Goal: Information Seeking & Learning: Learn about a topic

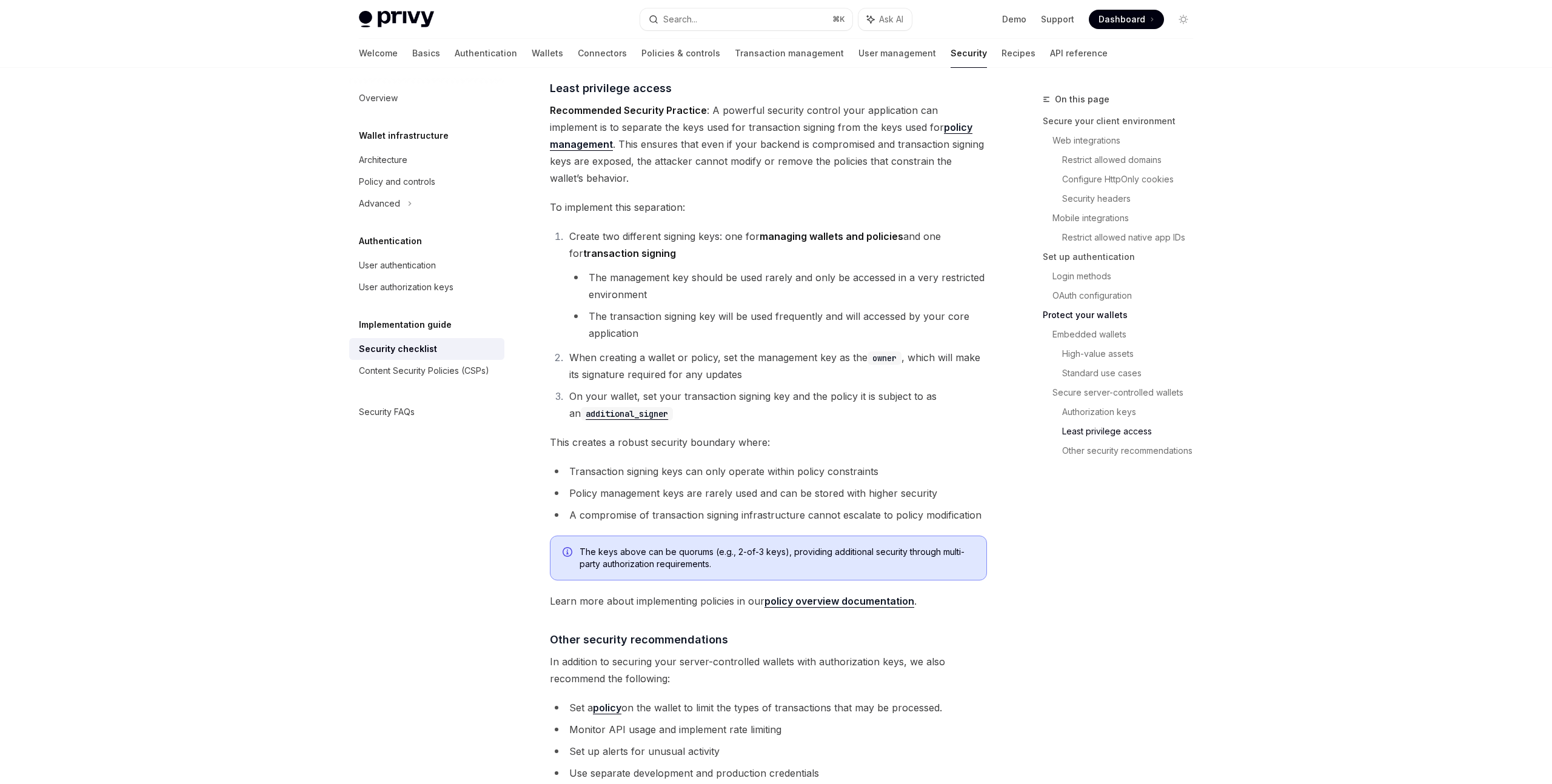
scroll to position [2359, 0]
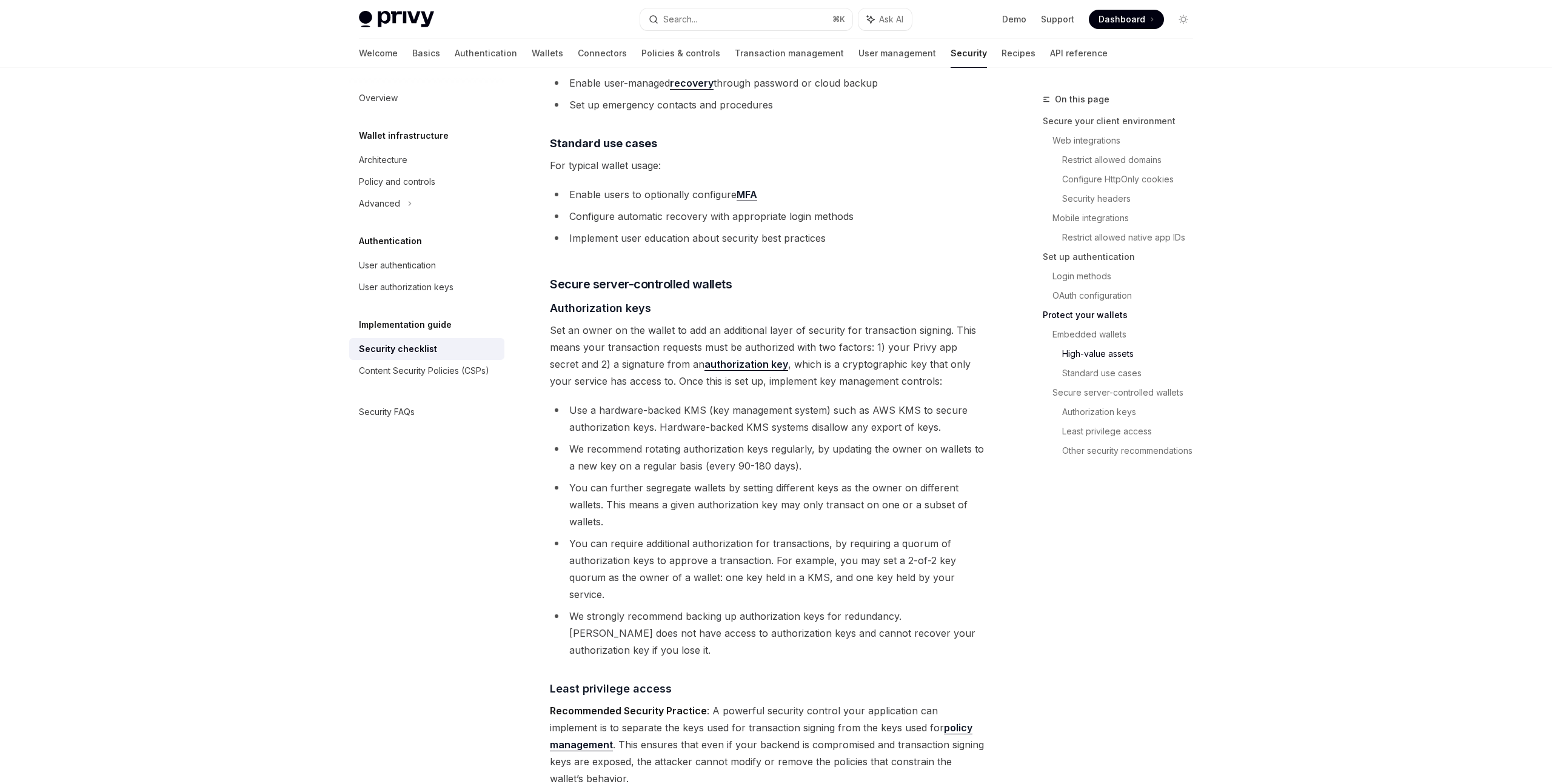
scroll to position [1790, 0]
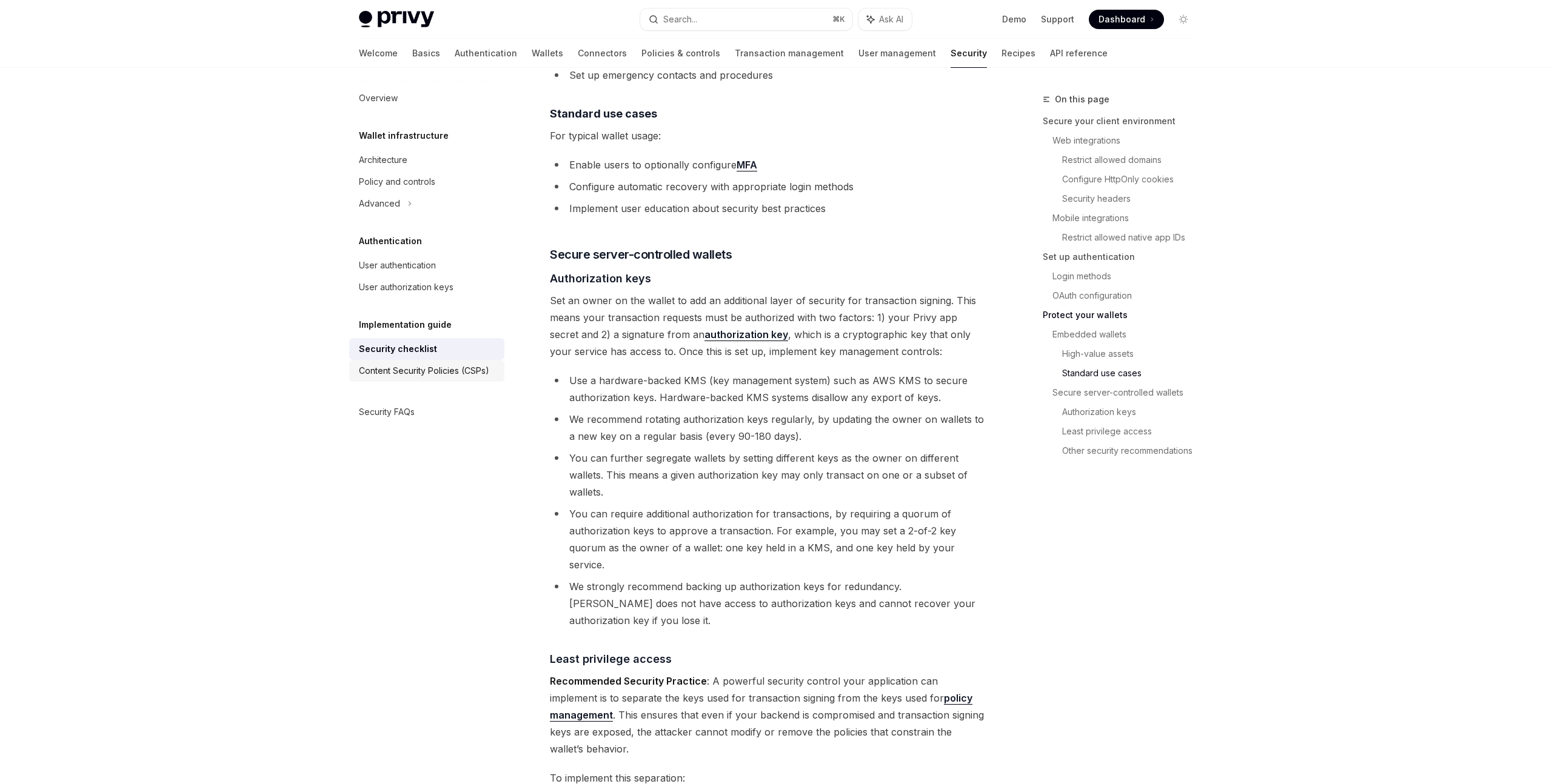
click at [473, 366] on div "Content Security Policies (CSPs)" at bounding box center [424, 370] width 131 height 14
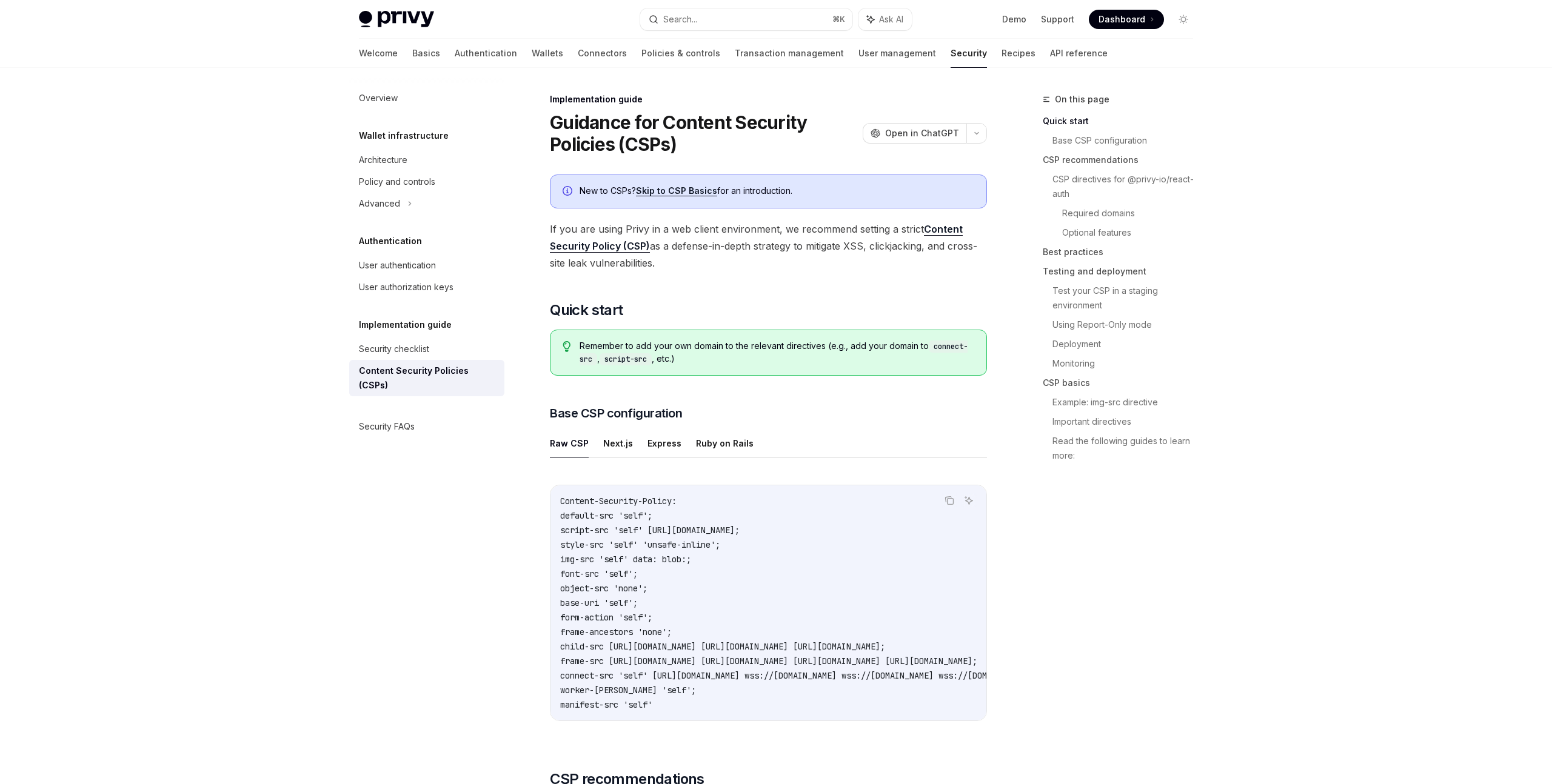
click at [1019, 281] on div "On this page Quick start Base CSP configuration CSP recommendations CSP directi…" at bounding box center [1111, 283] width 184 height 383
click at [617, 447] on button "Next.js" at bounding box center [618, 443] width 30 height 28
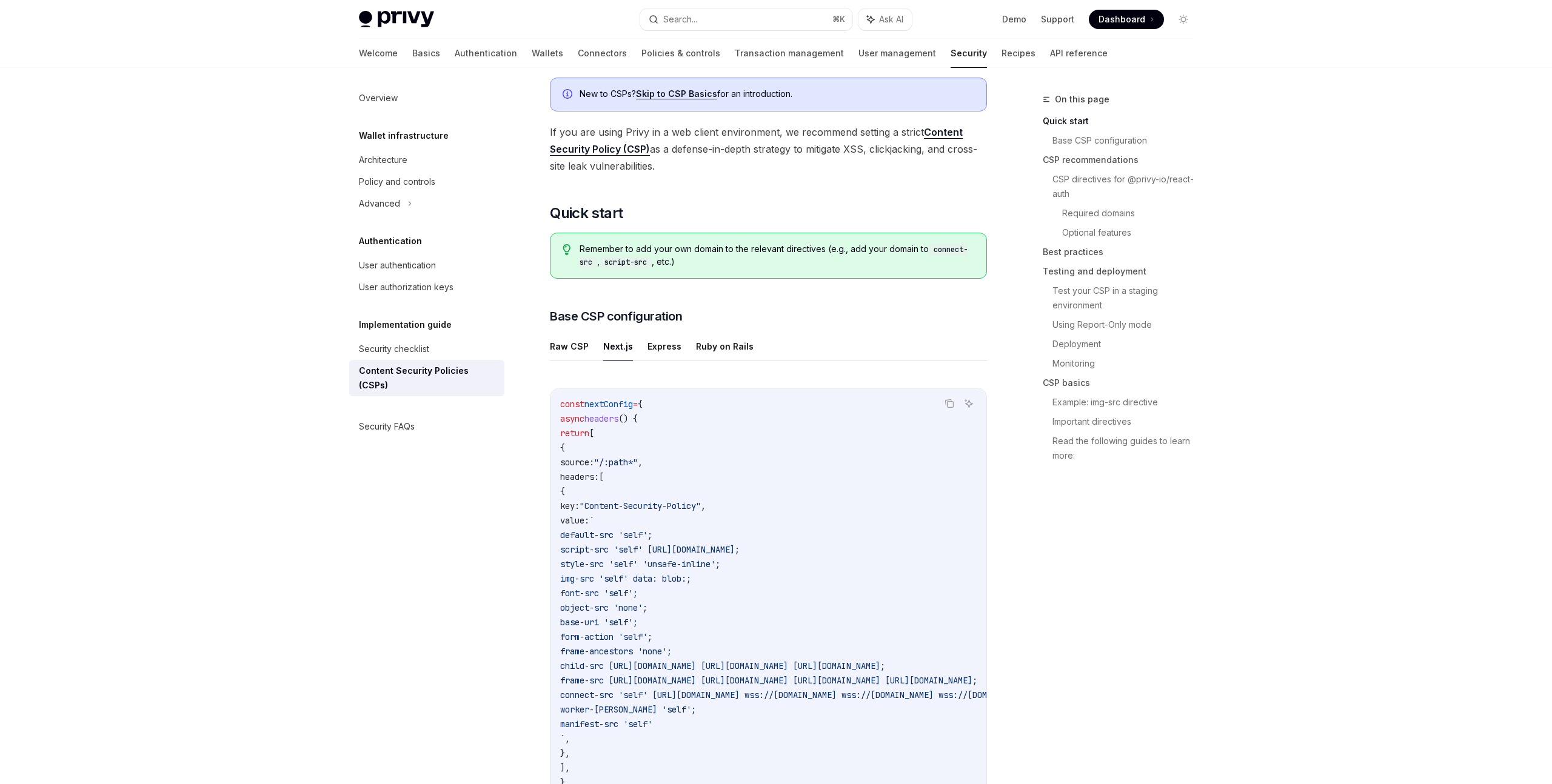
scroll to position [100, 0]
click at [578, 344] on button "Raw CSP" at bounding box center [569, 344] width 39 height 28
type textarea "*"
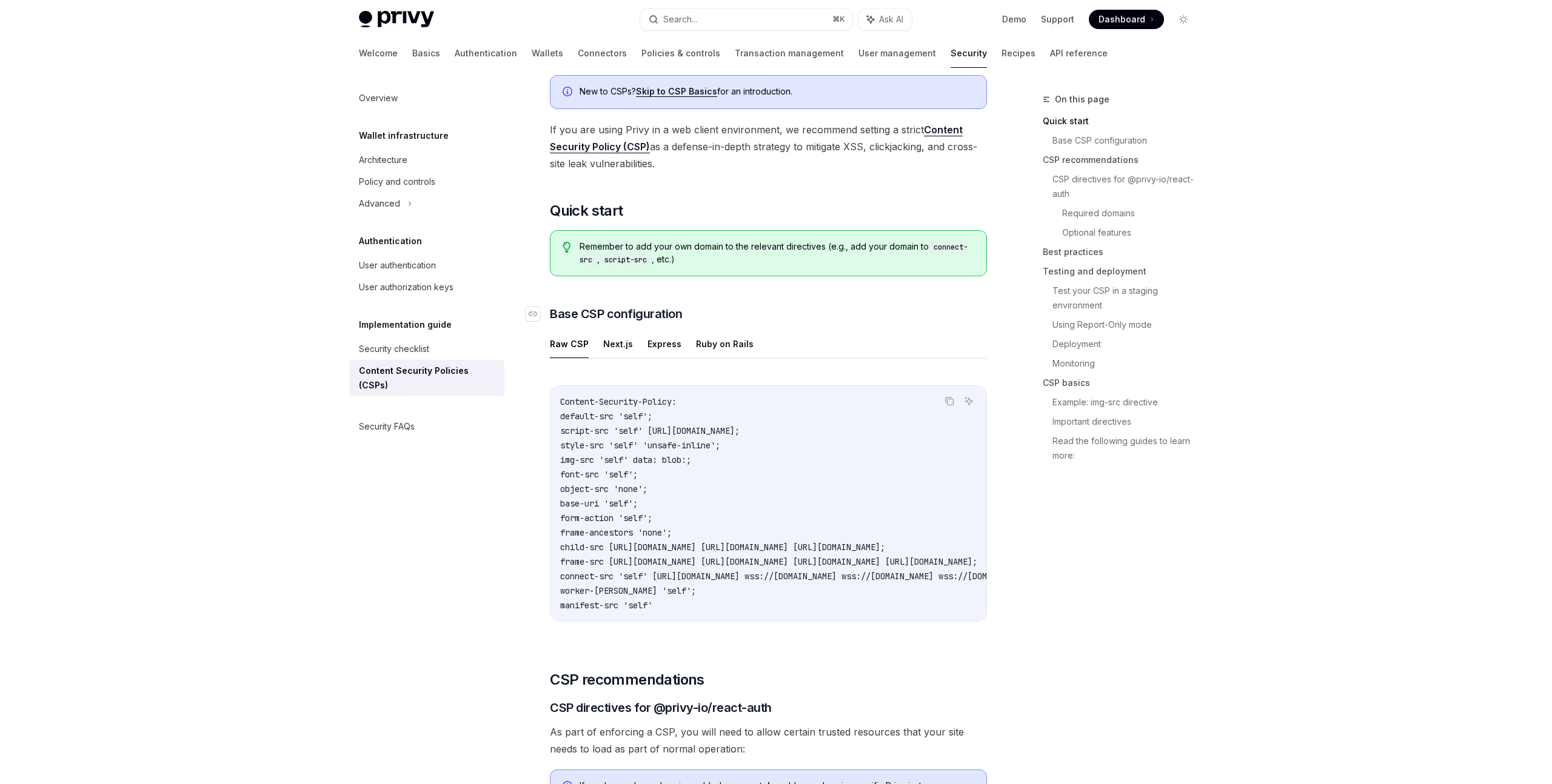
click at [800, 315] on h3 "​ Base CSP configuration" at bounding box center [768, 314] width 437 height 17
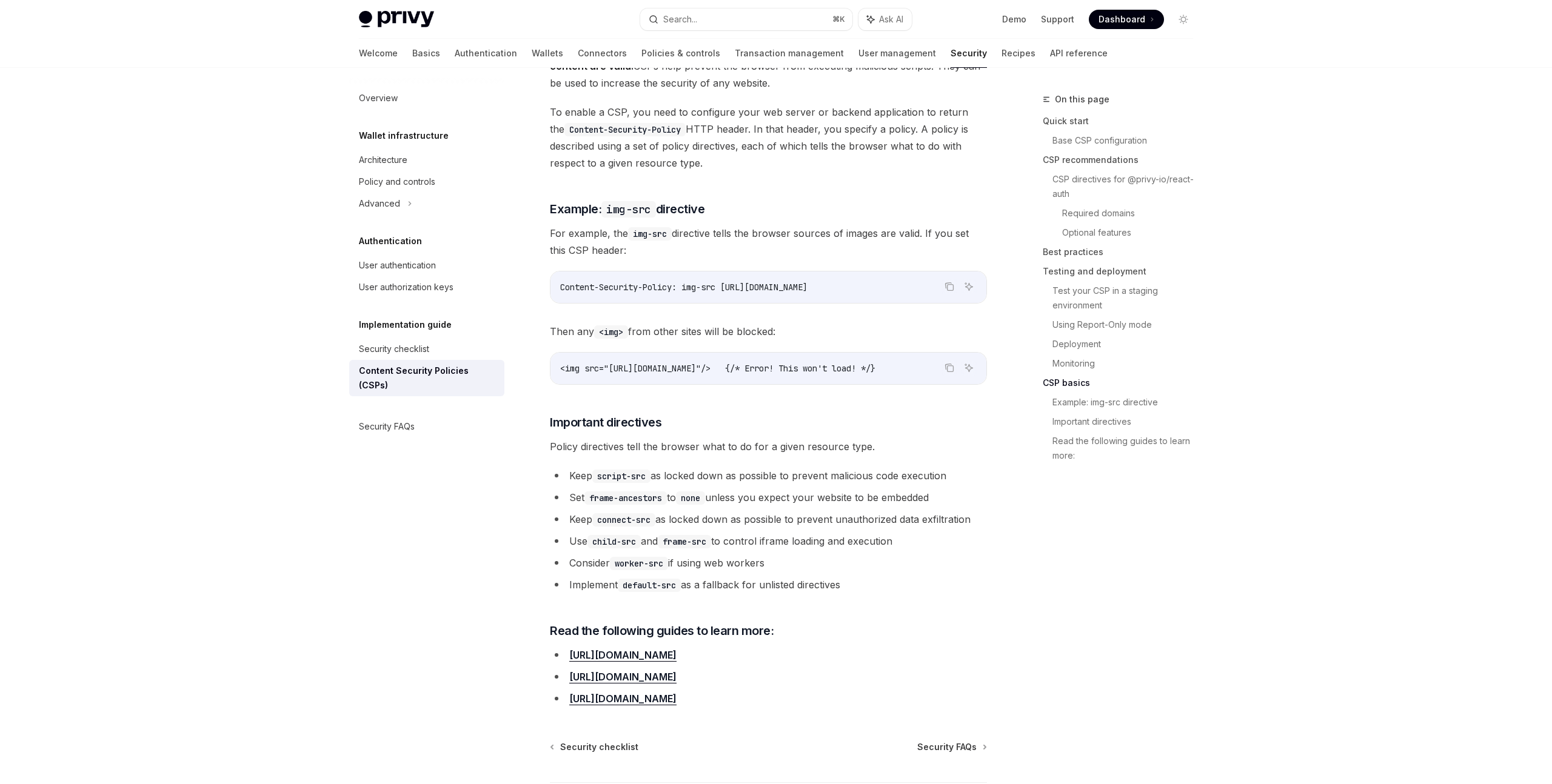
scroll to position [2682, 0]
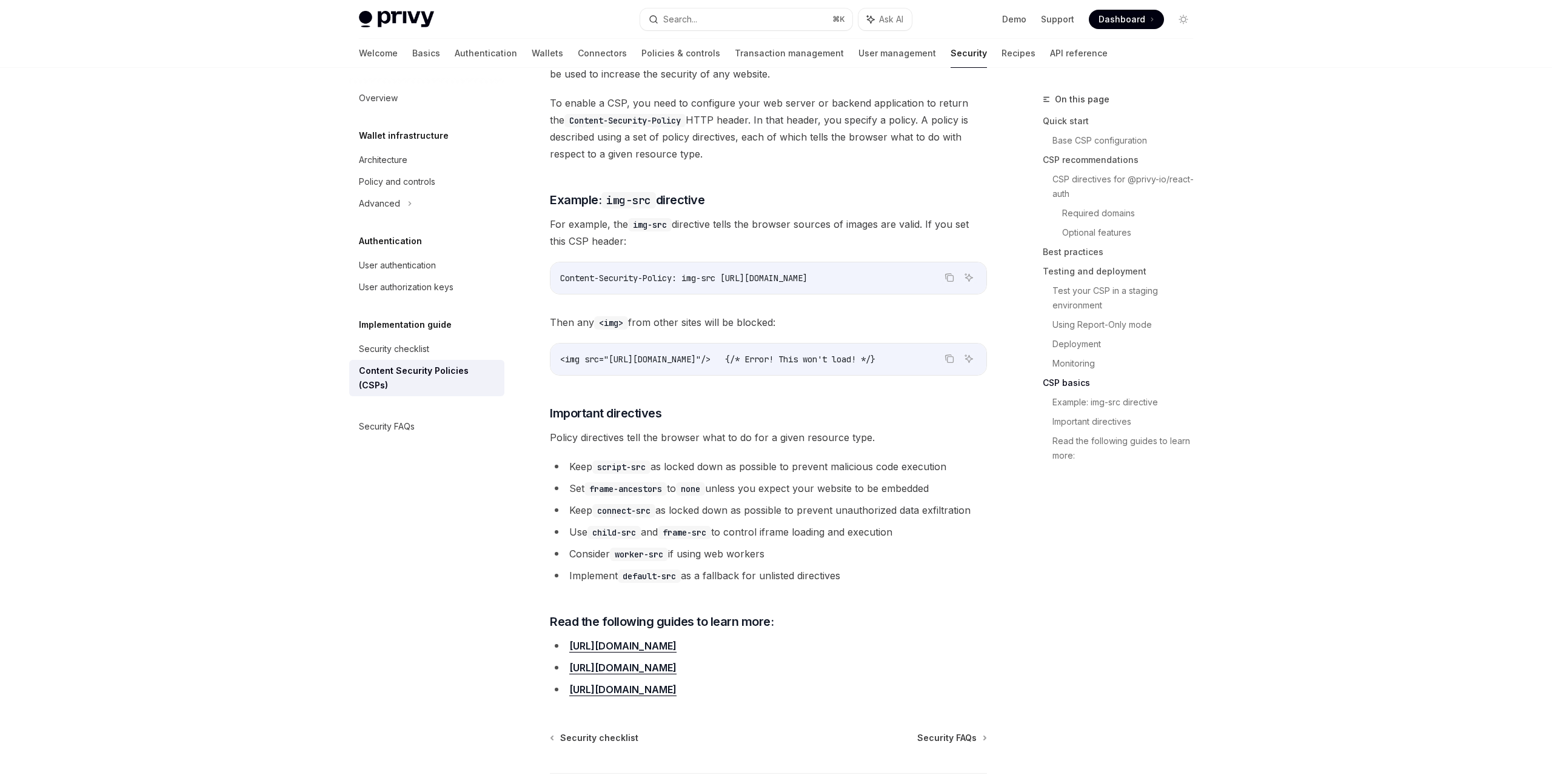
click at [676, 640] on link "https://developer.mozilla.org/en-US/docs/Web/HTTP/CSP" at bounding box center [623, 647] width 107 height 13
